Goal: Check status: Check status

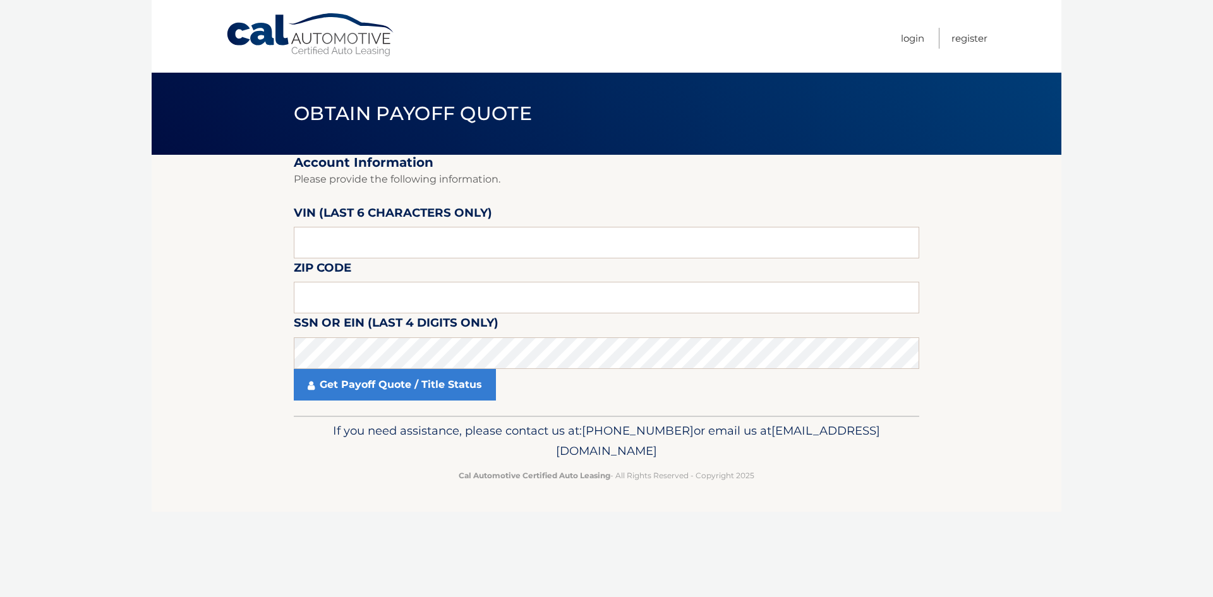
click at [116, 323] on body "Cal Automotive Menu Login Register Obtain Payoff Quote" at bounding box center [606, 298] width 1213 height 597
click at [328, 241] on input "text" at bounding box center [606, 243] width 625 height 32
click at [339, 244] on input "text" at bounding box center [606, 243] width 625 height 32
type input "015850"
click at [363, 292] on input "text" at bounding box center [606, 298] width 625 height 32
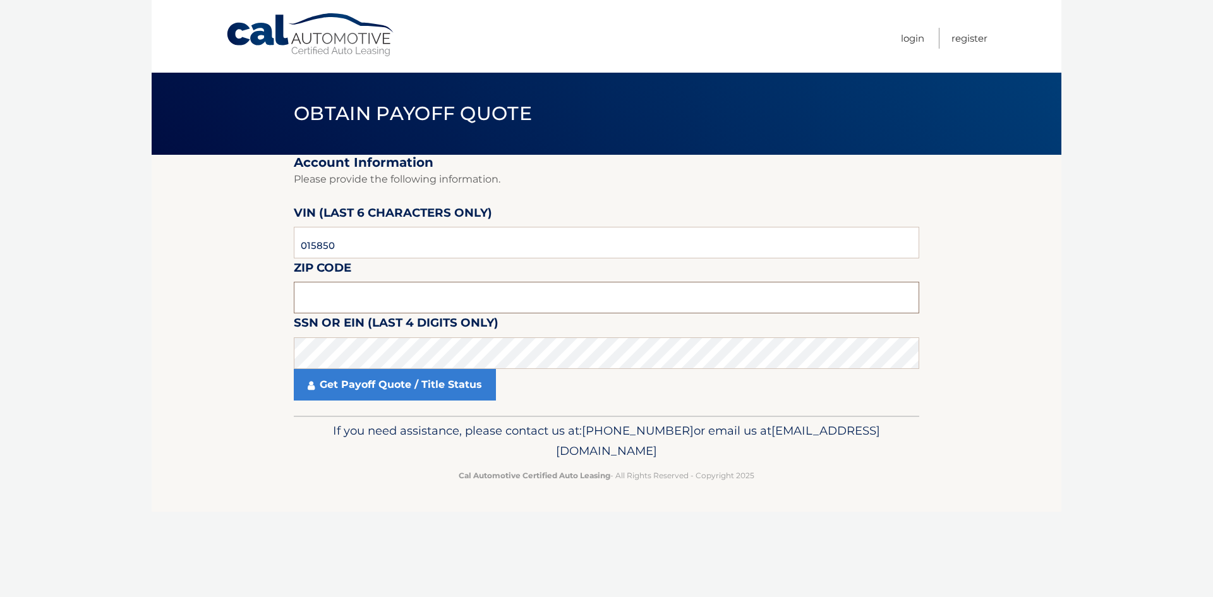
click at [335, 306] on input "text" at bounding box center [606, 298] width 625 height 32
type input "33473"
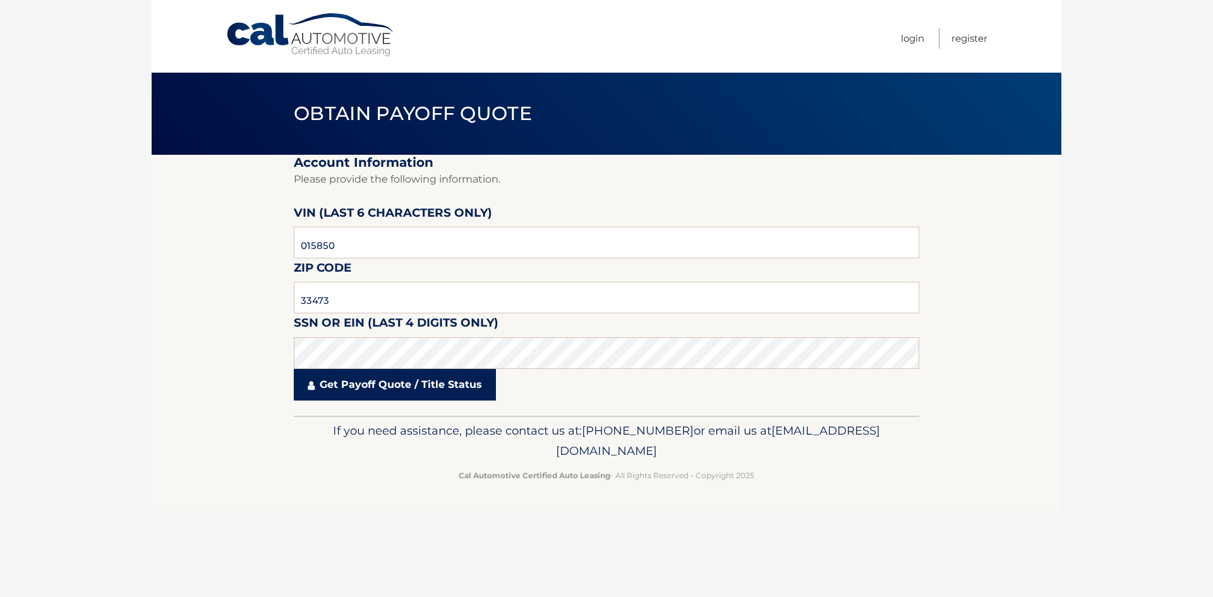
click at [386, 398] on link "Get Payoff Quote / Title Status" at bounding box center [395, 385] width 202 height 32
click at [386, 396] on link "Get Payoff Quote / Title Status" at bounding box center [395, 385] width 202 height 32
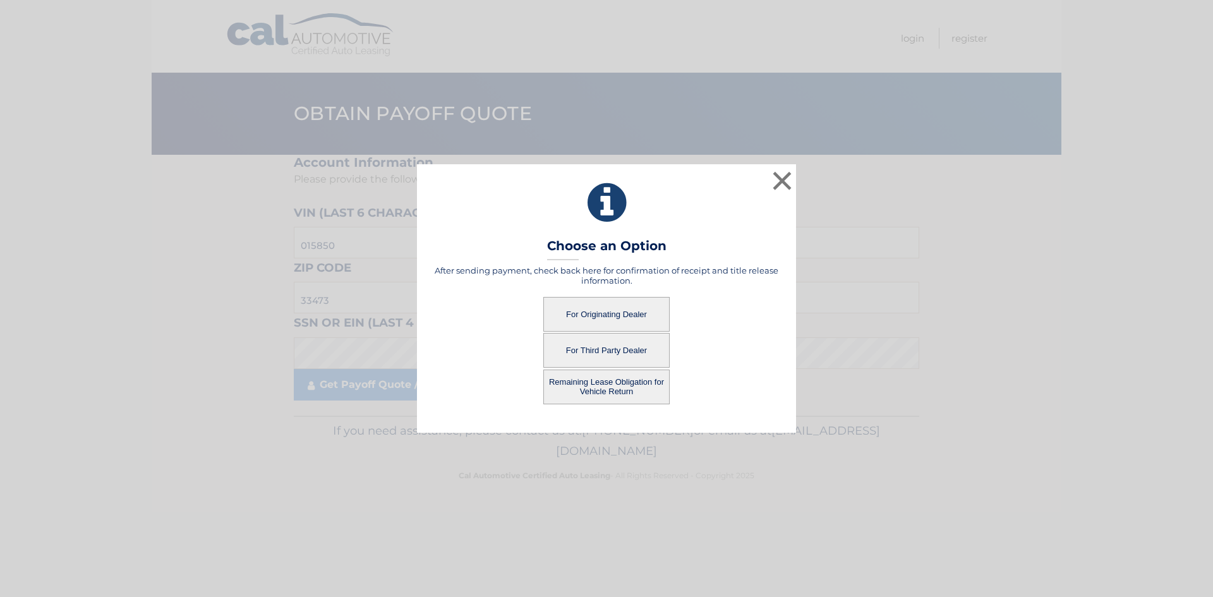
click at [383, 390] on div "× Choose an Option After sending payment, check back here for confirmation of r…" at bounding box center [606, 298] width 1203 height 268
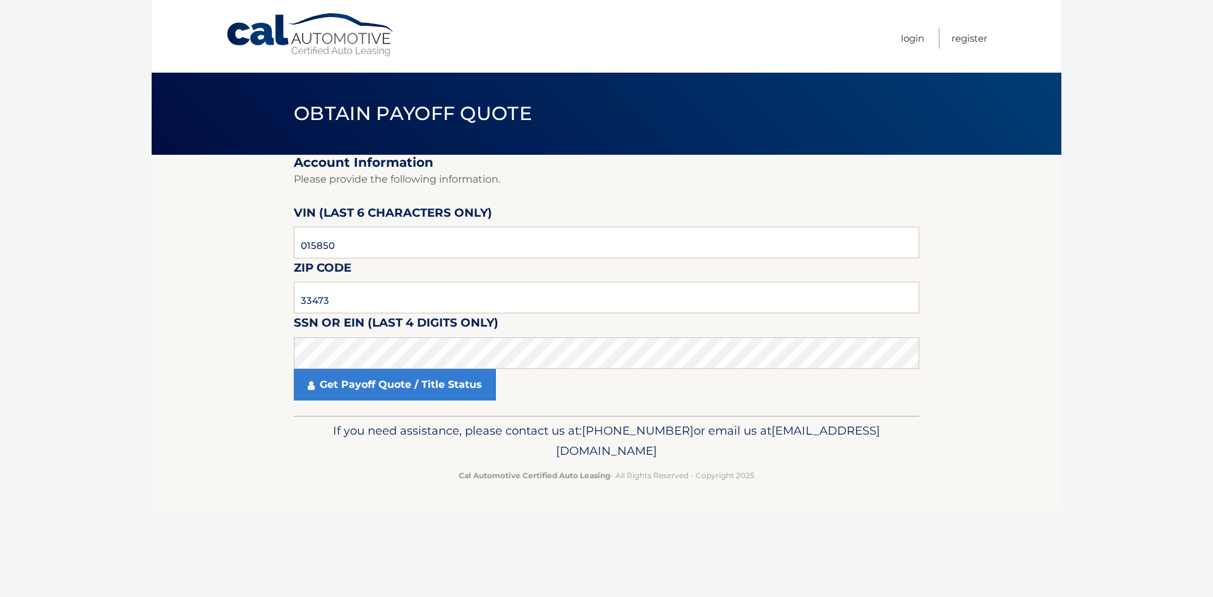
click at [383, 390] on link "Get Payoff Quote / Title Status" at bounding box center [395, 385] width 202 height 32
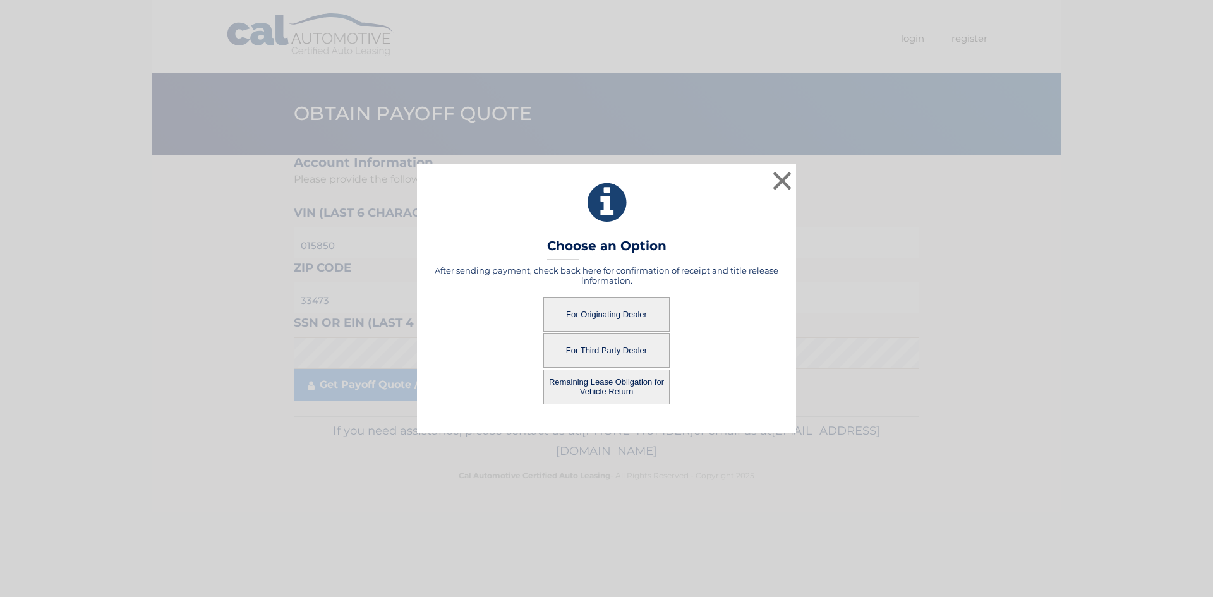
click at [600, 314] on button "For Originating Dealer" at bounding box center [606, 314] width 126 height 35
click at [598, 310] on button "For Originating Dealer" at bounding box center [606, 314] width 126 height 35
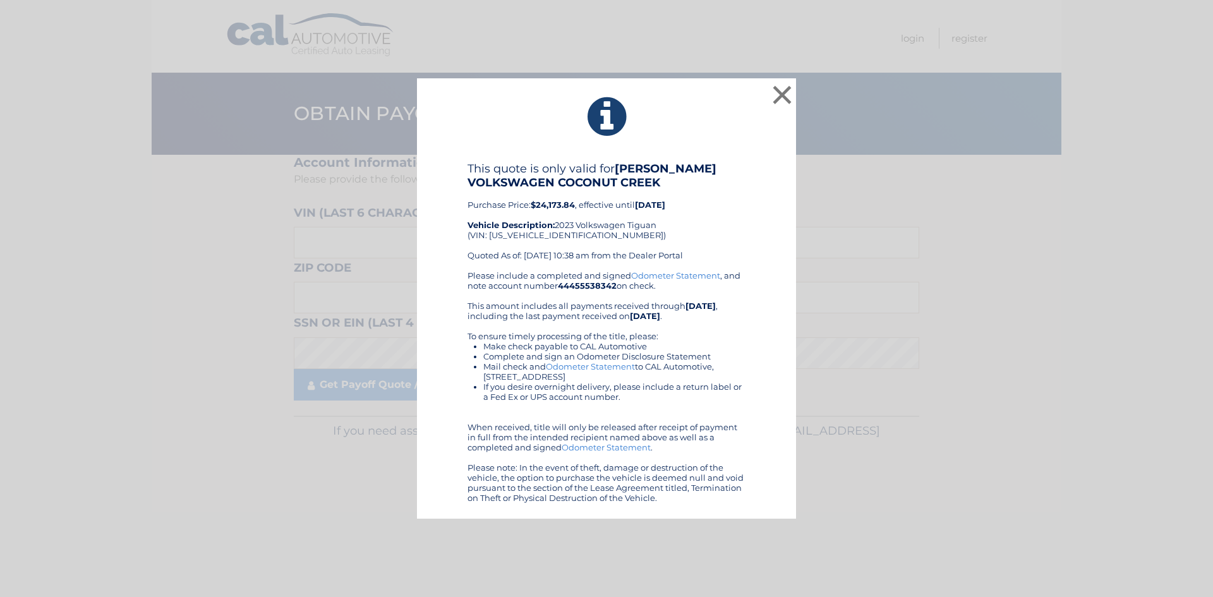
click at [285, 210] on div "× This quote is only valid for [PERSON_NAME] VOLKSWAGEN COCONUT CREEK Purchase …" at bounding box center [606, 298] width 1203 height 441
